Goal: Navigation & Orientation: Find specific page/section

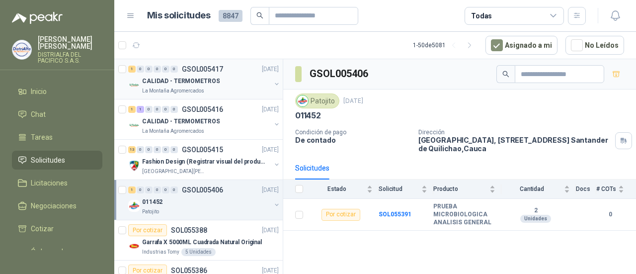
click at [200, 83] on p "CALIDAD - TERMOMETROS" at bounding box center [181, 81] width 78 height 9
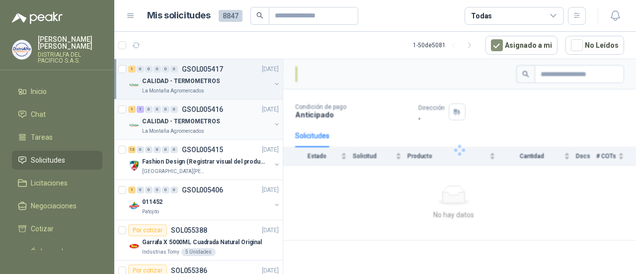
click at [209, 115] on div "CALIDAD - TERMOMETROS" at bounding box center [206, 121] width 129 height 12
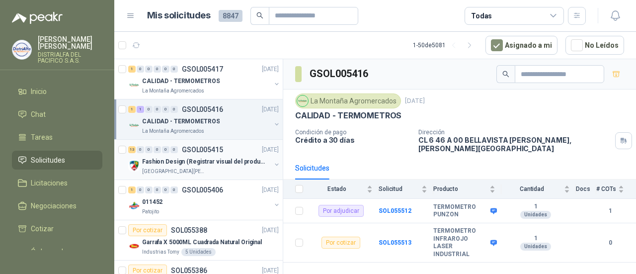
click at [208, 154] on div "13 0 0 0 0 0 GSOL005415 [DATE]" at bounding box center [204, 150] width 153 height 12
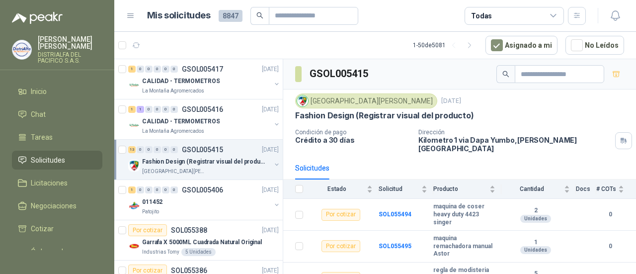
scroll to position [50, 0]
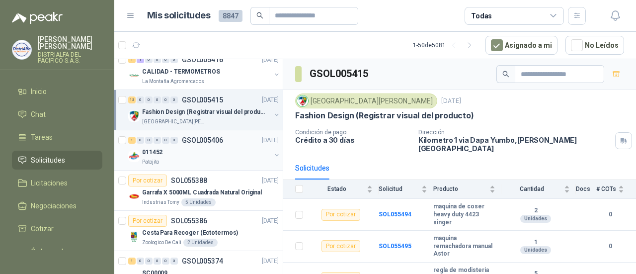
click at [218, 158] on div "Patojito" at bounding box center [206, 162] width 129 height 8
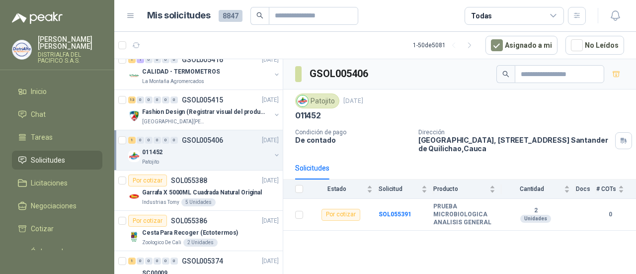
scroll to position [99, 0]
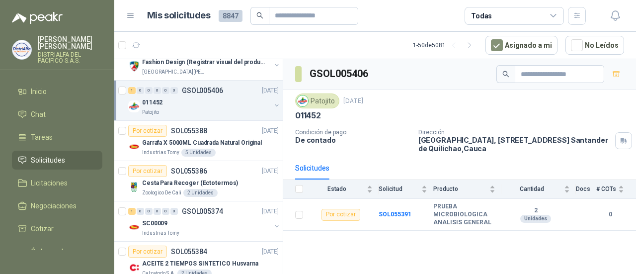
click at [218, 157] on article "Por cotizar SOL055388 [DATE] Garrafa X 5000ML Cuadrada Natural Original Industr…" at bounding box center [198, 141] width 168 height 40
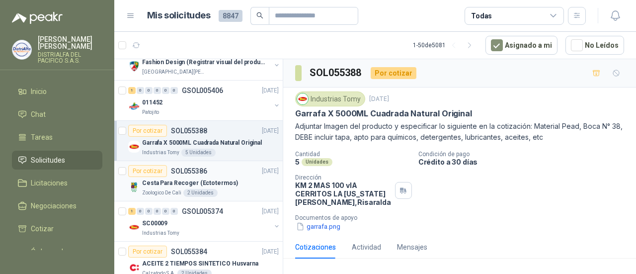
click at [213, 178] on p "Cesta Para Recoger (Ectotermos)" at bounding box center [190, 182] width 96 height 9
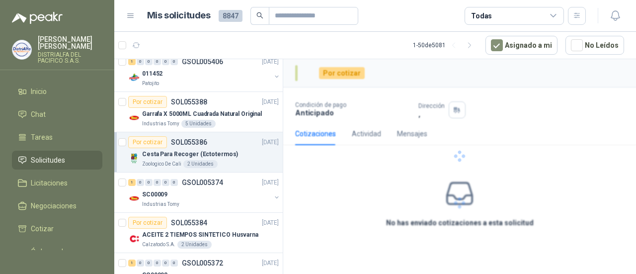
scroll to position [149, 0]
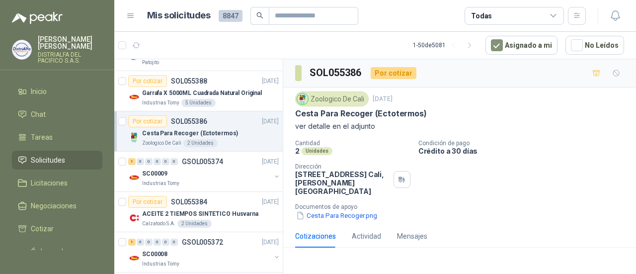
click at [213, 179] on div "Industrias Tomy" at bounding box center [206, 183] width 129 height 8
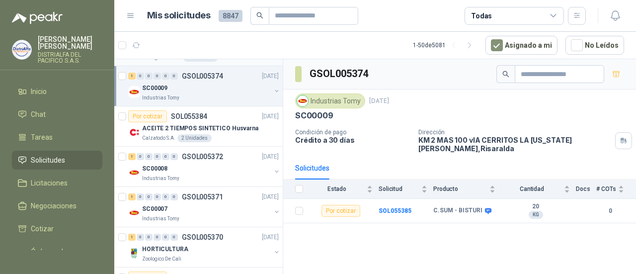
scroll to position [249, 0]
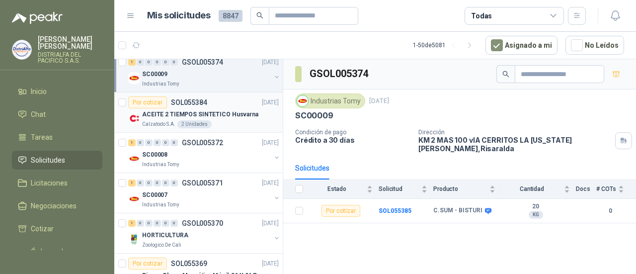
click at [218, 111] on p "ACEITE 2 TIEMPOS SINTETICO Husvarna" at bounding box center [200, 114] width 116 height 9
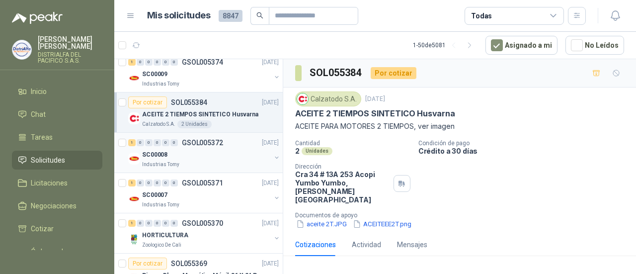
click at [208, 161] on div "Industrias Tomy" at bounding box center [206, 165] width 129 height 8
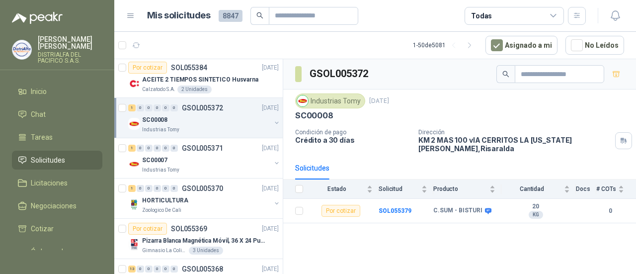
scroll to position [298, 0]
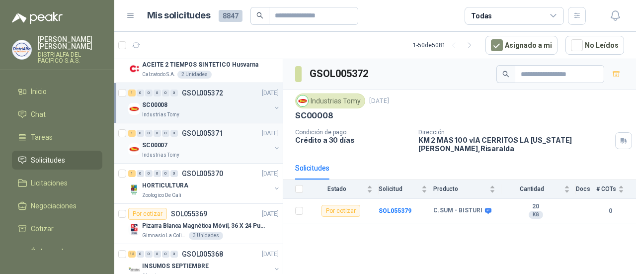
click at [214, 148] on div "SC00007" at bounding box center [206, 145] width 129 height 12
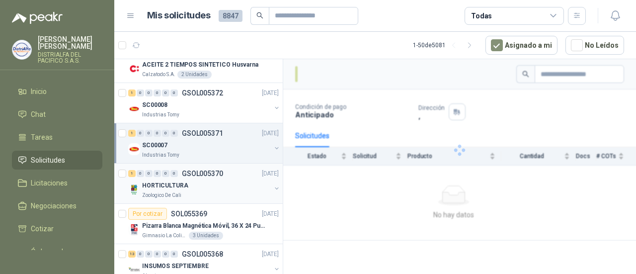
click at [200, 187] on div "HORTICULTURA" at bounding box center [206, 185] width 129 height 12
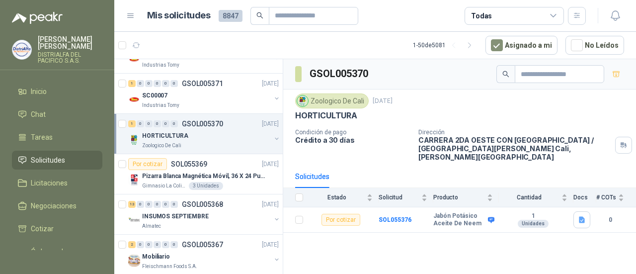
scroll to position [398, 0]
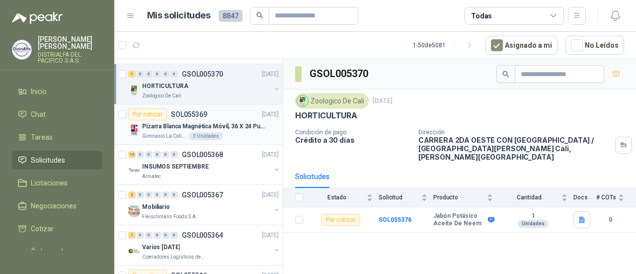
click at [233, 123] on p "Pizarra Blanca Magnética Móvil, 36 X 24 Pulgadas, Dob" at bounding box center [204, 126] width 124 height 9
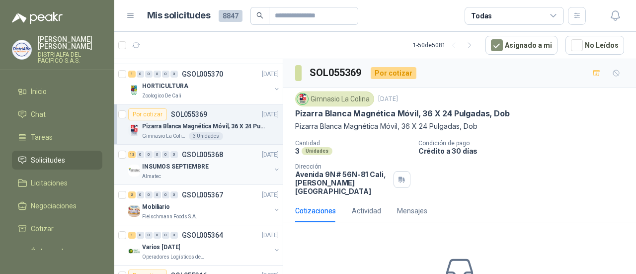
click at [225, 162] on div "INSUMOS SEPTIEMBRE" at bounding box center [206, 167] width 129 height 12
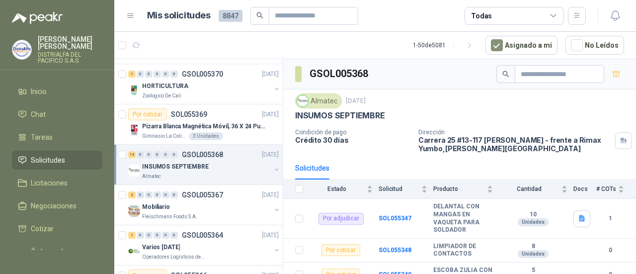
scroll to position [447, 0]
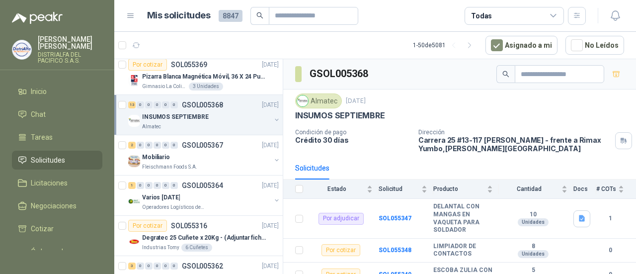
click at [225, 163] on div "Fleischmann Foods S.A." at bounding box center [206, 167] width 129 height 8
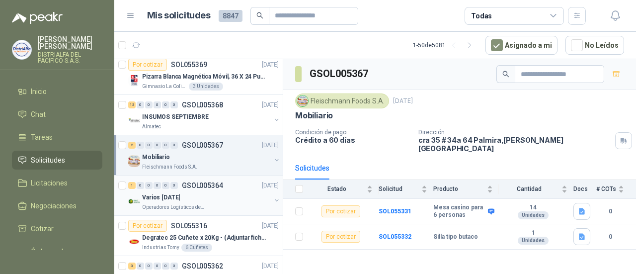
click at [182, 195] on div "Varios [DATE]" at bounding box center [206, 197] width 129 height 12
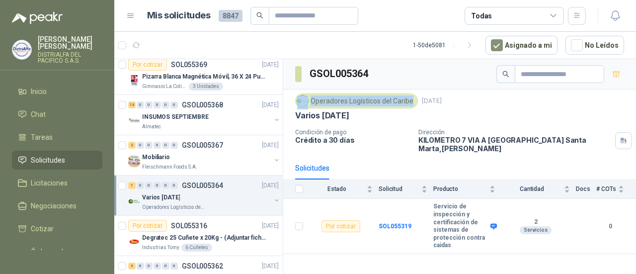
drag, startPoint x: 413, startPoint y: 101, endPoint x: 328, endPoint y: 104, distance: 84.6
click at [328, 104] on div "Operadores Logísticos del Caribe" at bounding box center [356, 100] width 123 height 15
copy div "Operadores Logísticos del Caribe"
click at [215, 233] on p "Degratec 25 Cuñete x 20Kg - (Adjuntar ficha técnica)" at bounding box center [204, 237] width 124 height 9
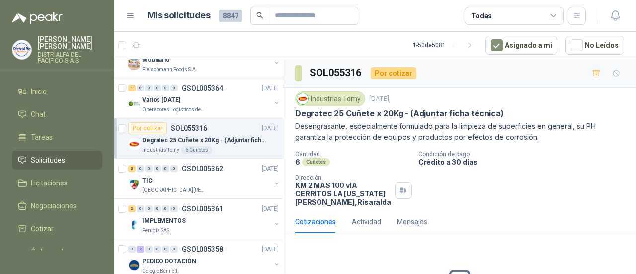
scroll to position [547, 0]
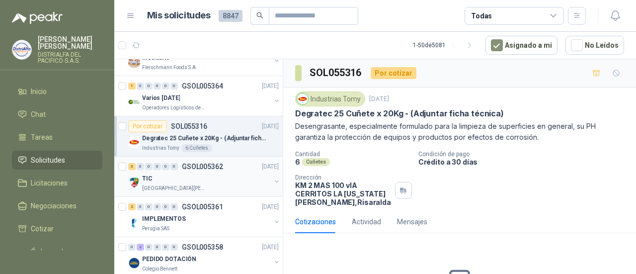
click at [197, 167] on p "GSOL005362" at bounding box center [202, 166] width 41 height 7
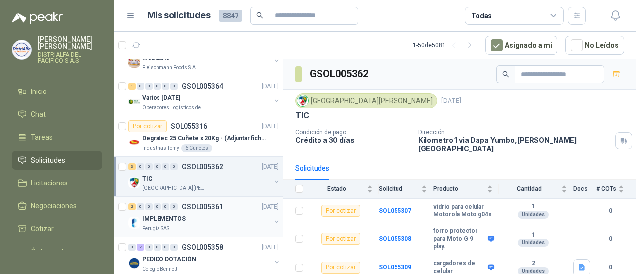
click at [192, 219] on div "IMPLEMENTOS" at bounding box center [206, 219] width 129 height 12
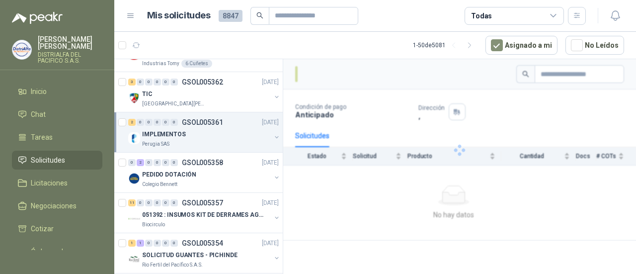
scroll to position [646, 0]
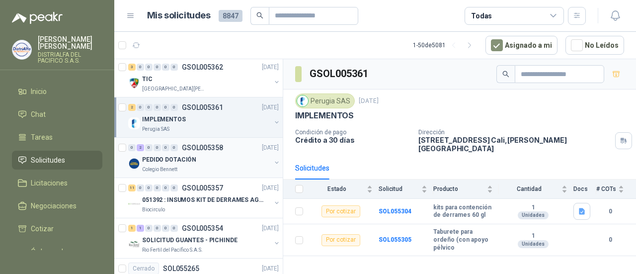
click at [209, 167] on div "Colegio Bennett" at bounding box center [206, 170] width 129 height 8
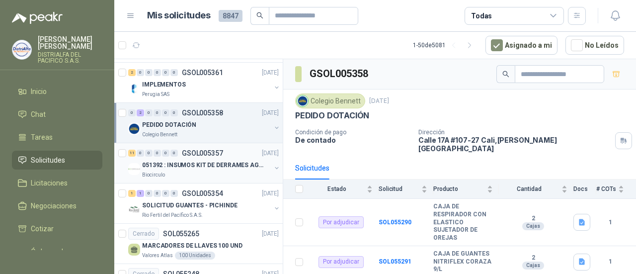
scroll to position [696, 0]
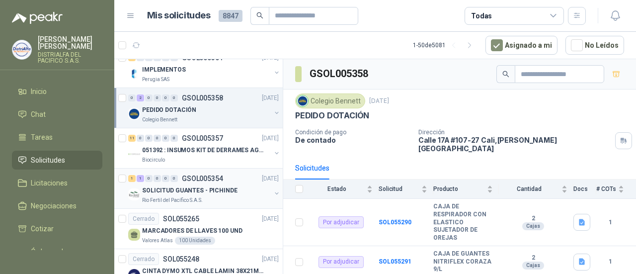
click at [215, 191] on div "SOLICITUD GUANTES - PICHINDE" at bounding box center [206, 190] width 129 height 12
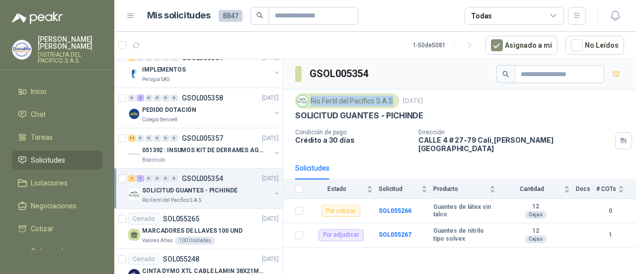
drag, startPoint x: 311, startPoint y: 101, endPoint x: 394, endPoint y: 98, distance: 82.6
click at [394, 98] on div "Rio Fertil del Pacífico S.A.S." at bounding box center [347, 100] width 104 height 15
copy div "Rio Fertil [PERSON_NAME] S.A.S"
click at [198, 226] on p "MARCADORES DE LLAVES 100 UND" at bounding box center [192, 230] width 100 height 9
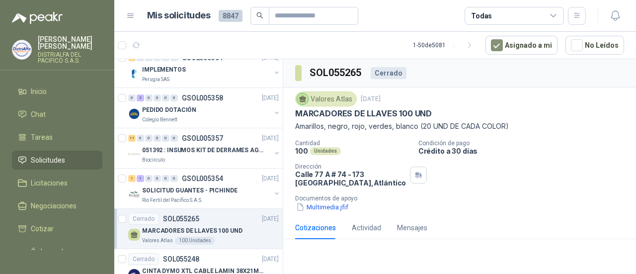
scroll to position [746, 0]
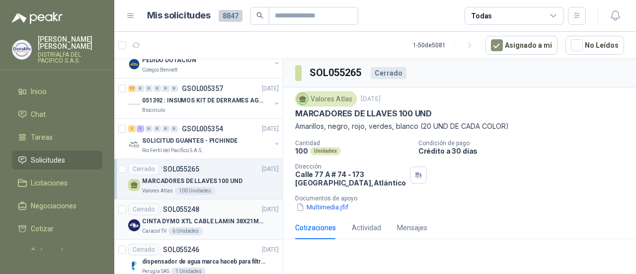
click at [229, 217] on p "CINTA DYMO XTL CABLE LAMIN 38X21MMBLANCO" at bounding box center [204, 221] width 124 height 9
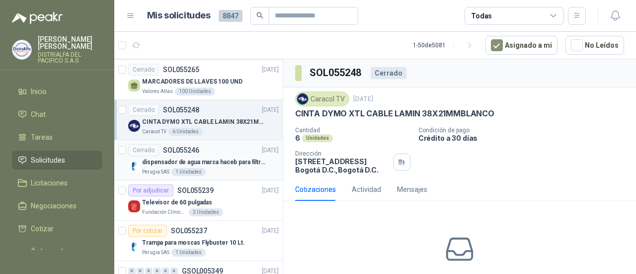
click at [230, 158] on p "dispensador de agua marca haceb para filtros Nikkei" at bounding box center [204, 162] width 124 height 9
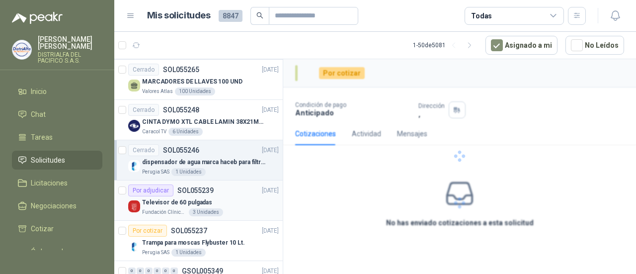
click at [230, 196] on div "Televisor de 60 pulgadas" at bounding box center [210, 202] width 137 height 12
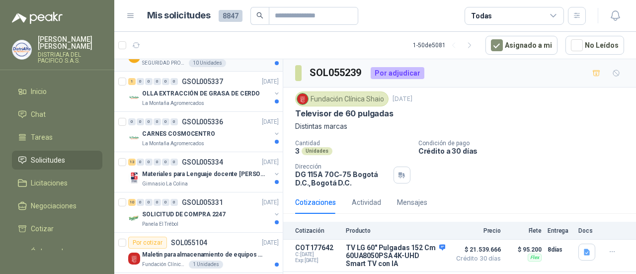
scroll to position [1740, 0]
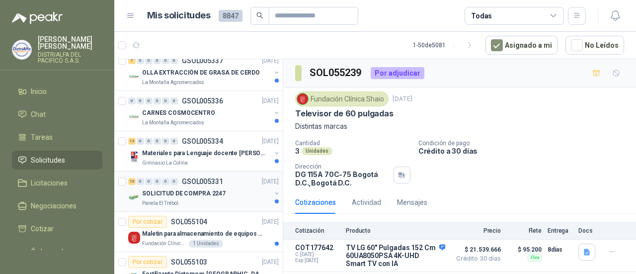
click at [227, 199] on div "Panela El Trébol" at bounding box center [206, 203] width 129 height 8
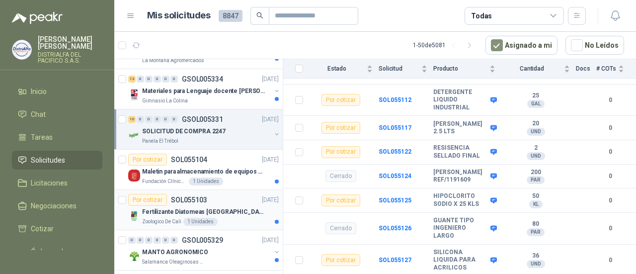
scroll to position [1808, 0]
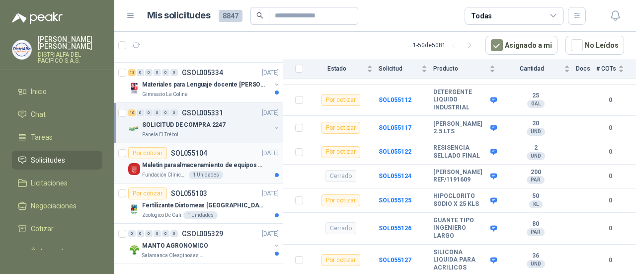
click at [210, 171] on div "1 Unidades" at bounding box center [206, 175] width 34 height 8
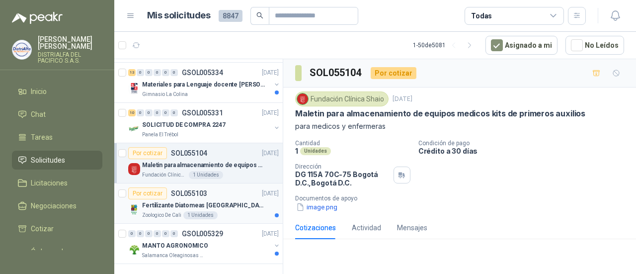
click at [217, 201] on p "Fertilizante Diatomeas [GEOGRAPHIC_DATA] 25kg Polvo" at bounding box center [204, 205] width 124 height 9
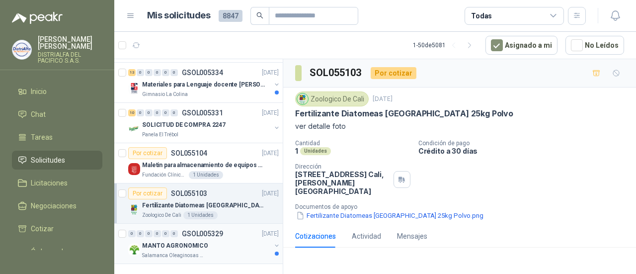
click at [238, 240] on div "MANTO AGRONOMICO" at bounding box center [206, 246] width 129 height 12
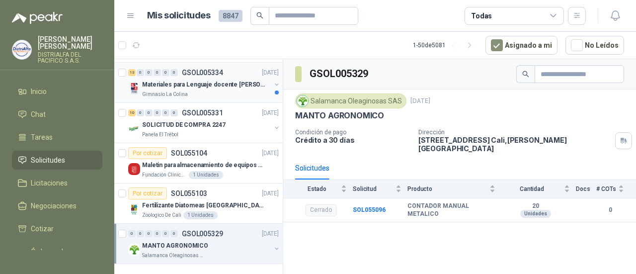
click at [216, 81] on p "Materiales para Lenguaje docente [PERSON_NAME]" at bounding box center [204, 84] width 124 height 9
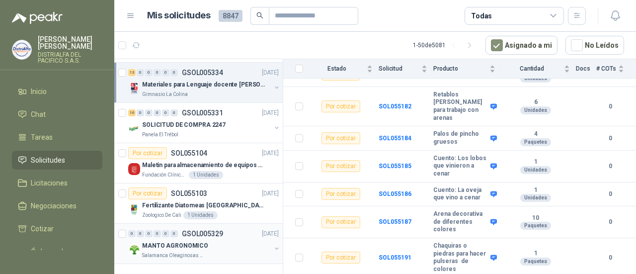
scroll to position [1659, 0]
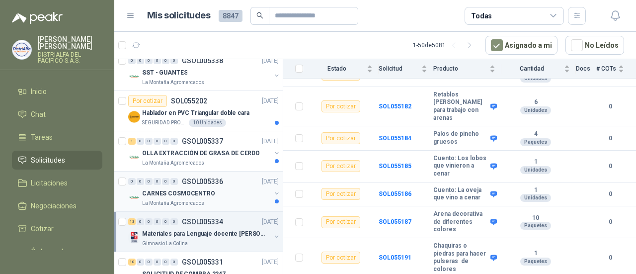
click at [236, 187] on div "CARNES COSMOCENTRO" at bounding box center [206, 193] width 129 height 12
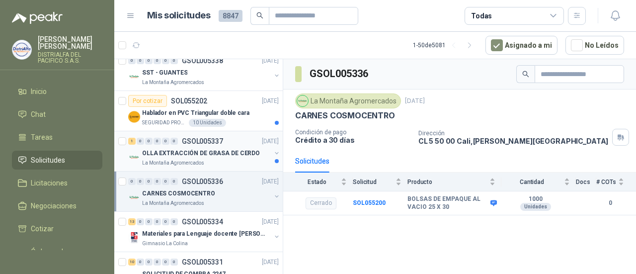
click at [230, 149] on p "OLLA EXTRACCIÓN DE GRASA DE CERDO" at bounding box center [201, 153] width 118 height 9
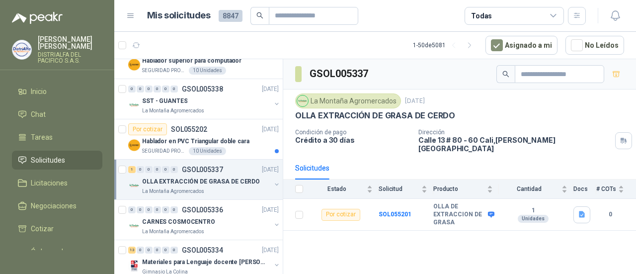
scroll to position [1609, 0]
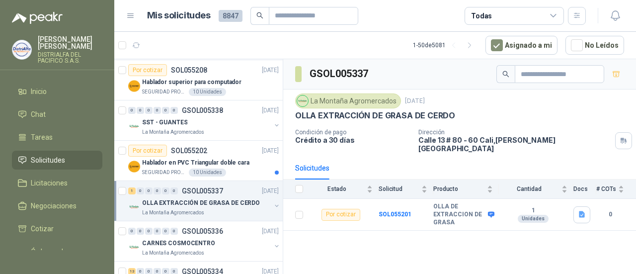
click at [230, 158] on p "Hablador en PVC Triangular doble cara" at bounding box center [195, 162] width 107 height 9
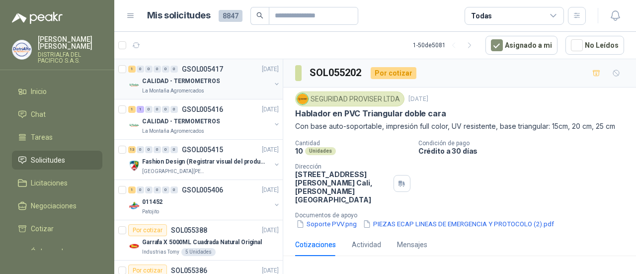
click at [224, 88] on div "La Montaña Agromercados" at bounding box center [206, 91] width 129 height 8
